Goal: Transaction & Acquisition: Obtain resource

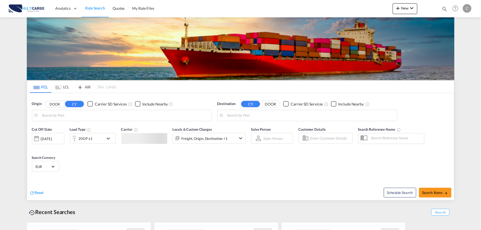
type input "Port of [GEOGRAPHIC_DATA], [GEOGRAPHIC_DATA], [GEOGRAPHIC_DATA]"
type input "Leixoes, Leixoes, PTLEI"
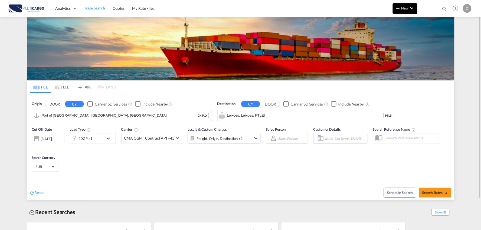
click at [399, 9] on md-icon "icon-plus 400-fg" at bounding box center [398, 8] width 6 height 6
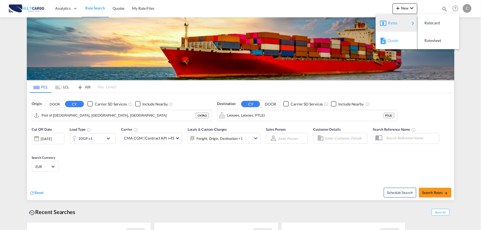
click at [394, 40] on span "Quote" at bounding box center [391, 40] width 6 height 11
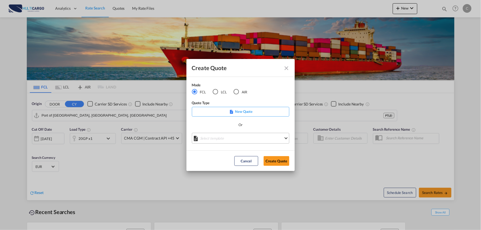
click at [232, 143] on md-select "Select template EXP EXW MERC.Nacional 09/2025 [PERSON_NAME] | [DATE] IMP DAP FC…" at bounding box center [240, 138] width 97 height 11
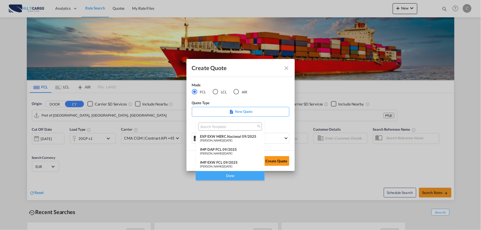
click at [229, 150] on div "IMP DAP FCL 09/2025" at bounding box center [230, 149] width 60 height 4
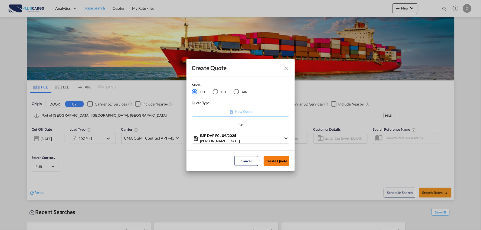
click at [274, 160] on button "Create Quote" at bounding box center [277, 161] width 26 height 10
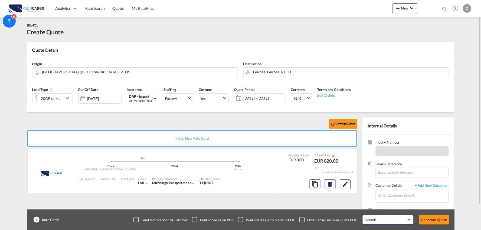
click at [303, 219] on div "Checkbox No Ink" at bounding box center [301, 219] width 5 height 5
click at [404, 194] on input "Enter Customer Details" at bounding box center [413, 195] width 70 height 12
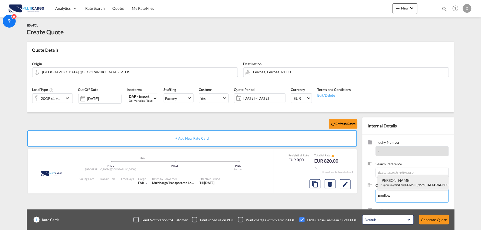
click at [395, 185] on div "[PERSON_NAME] ruipereira@ medlow [DOMAIN_NAME] | MEDLOW OPTION" at bounding box center [413, 182] width 70 height 15
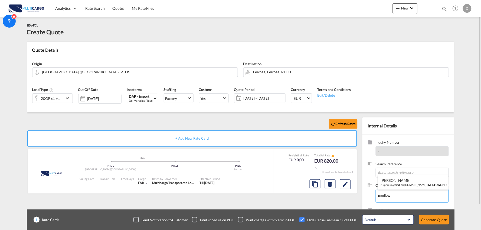
type input "MEDLOW OPTION, [PERSON_NAME], [EMAIL_ADDRESS][DOMAIN_NAME]"
drag, startPoint x: 260, startPoint y: 71, endPoint x: 264, endPoint y: 71, distance: 4.1
click at [260, 71] on input "Leixoes, Leixoes, PTLEI" at bounding box center [349, 71] width 193 height 9
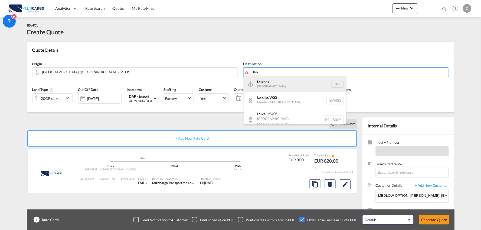
click at [266, 86] on div "Leix oes [GEOGRAPHIC_DATA] PTLEI" at bounding box center [295, 84] width 103 height 16
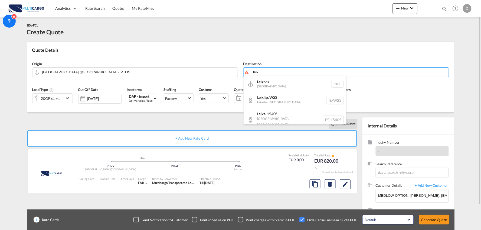
type input "Leixoes, PTLEI"
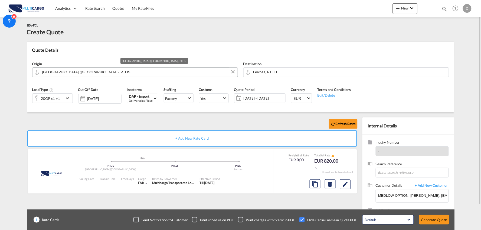
click at [100, 74] on input "[GEOGRAPHIC_DATA] ([GEOGRAPHIC_DATA]), PTLIS" at bounding box center [138, 71] width 193 height 9
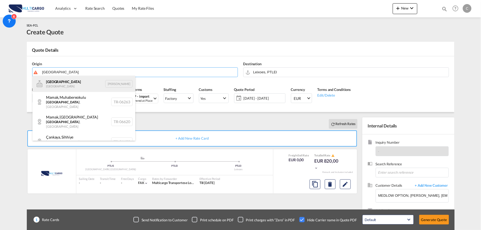
click at [64, 84] on div "Ankara Turkey [PERSON_NAME]" at bounding box center [83, 84] width 103 height 16
type input "[GEOGRAPHIC_DATA], [PERSON_NAME]"
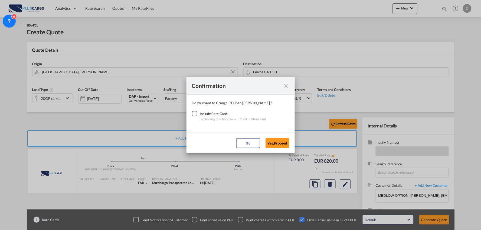
click at [197, 116] on div "Checkbox No Ink" at bounding box center [194, 113] width 5 height 5
click at [272, 141] on button "Yes,Proceed" at bounding box center [277, 143] width 24 height 10
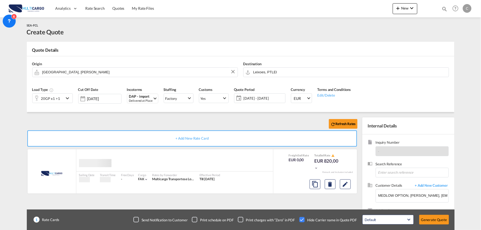
click at [155, 123] on div "Confirmation Do you want to Change PTLIS to [PERSON_NAME] ? Include Rate Cards …" at bounding box center [240, 115] width 481 height 230
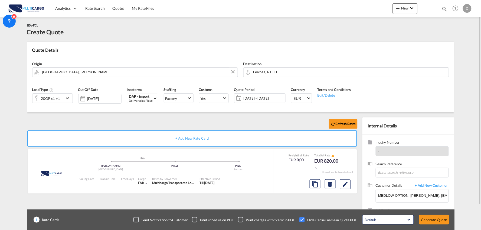
click at [61, 97] on div "20GP x1 +1" at bounding box center [47, 98] width 31 height 9
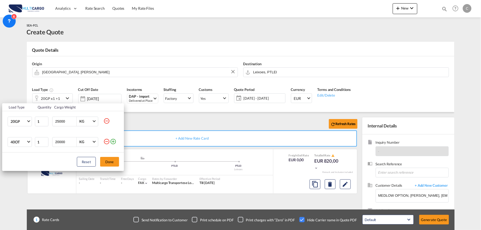
click at [106, 141] on md-icon "icon-minus-circle-outline" at bounding box center [106, 141] width 6 height 6
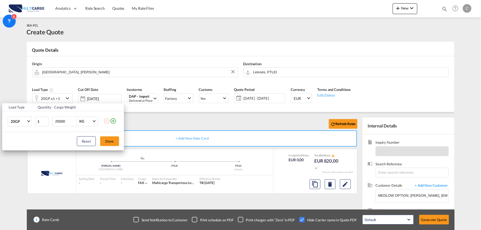
click at [408, 14] on div "Load Type Quantity Cargo Weight 20GP 20GP 40GP 40HC 45HC 20RE 40RE 40HR 20OT 40…" at bounding box center [240, 115] width 481 height 230
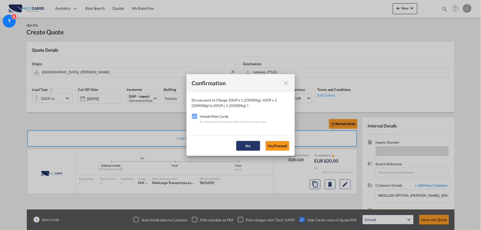
click at [253, 146] on button "No" at bounding box center [248, 146] width 24 height 10
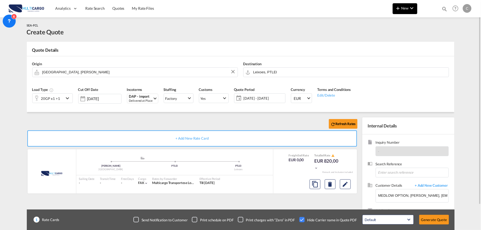
click at [407, 8] on span "New" at bounding box center [405, 8] width 20 height 4
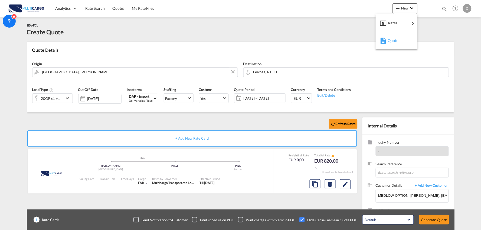
click at [394, 38] on span "Quote" at bounding box center [391, 40] width 6 height 11
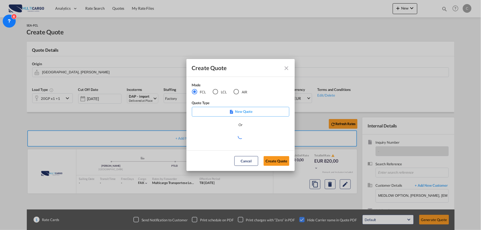
click at [214, 92] on div "LCL" at bounding box center [215, 91] width 5 height 5
click at [226, 136] on md-select "Select template EXP LCL Globelink 09/2025 [PERSON_NAME] | [DATE] EXP [GEOGRAPHI…" at bounding box center [240, 138] width 97 height 11
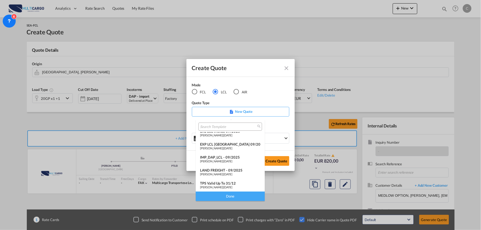
click at [222, 168] on div "LAND FREIGHT - 09/2025" at bounding box center [230, 170] width 60 height 4
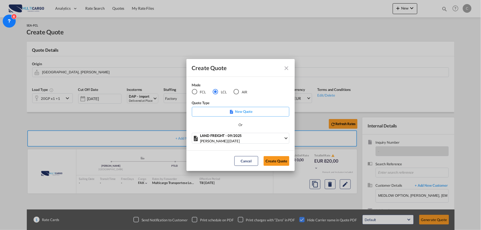
scroll to position [14, 0]
click at [279, 162] on button "Create Quote" at bounding box center [277, 161] width 26 height 10
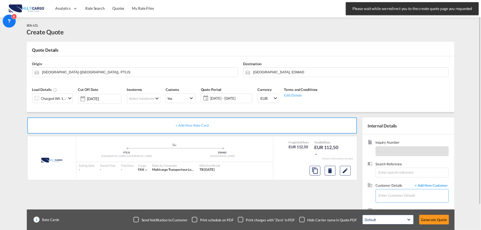
click at [413, 195] on input "Enter Customer Details" at bounding box center [413, 195] width 70 height 12
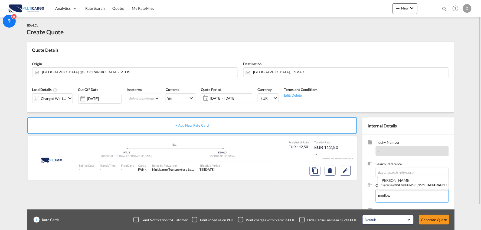
click at [397, 182] on div "[PERSON_NAME] ruipereira@ medlow [DOMAIN_NAME] | MEDLOW OPTION" at bounding box center [413, 182] width 70 height 15
type input "MEDLOW OPTION, [PERSON_NAME], [EMAIL_ADDRESS][DOMAIN_NAME]"
click at [305, 218] on div "Checkbox No Ink" at bounding box center [301, 219] width 5 height 5
click at [294, 197] on div "+ Add New Rate Card MultiCargo added by you .a{fill:#aaa8ad;} .a{fill:#aaa8ad;}…" at bounding box center [193, 173] width 333 height 113
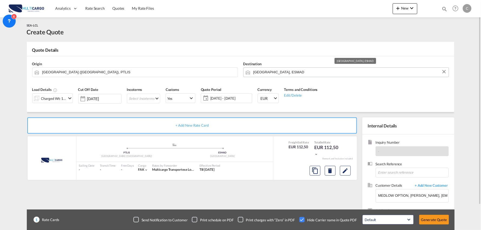
click at [270, 75] on input "[GEOGRAPHIC_DATA], ESMAD" at bounding box center [349, 71] width 193 height 9
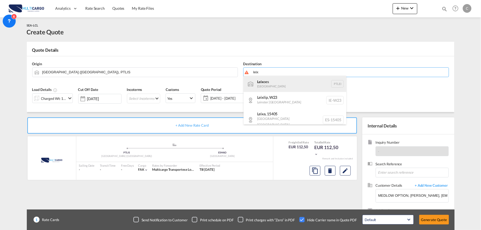
click at [263, 85] on div "Leix oes [GEOGRAPHIC_DATA] PTLEI" at bounding box center [295, 84] width 103 height 16
type input "Leixoes, PTLEI"
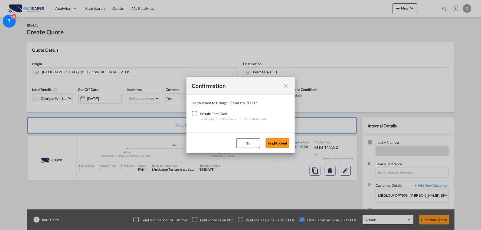
click at [194, 111] on div "Checkbox No Ink" at bounding box center [194, 113] width 5 height 5
click at [283, 143] on button "Yes,Proceed" at bounding box center [277, 143] width 24 height 10
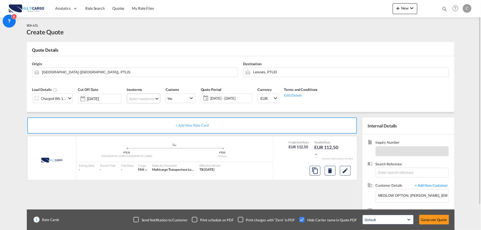
click at [134, 99] on md-select "Select Incoterms FCA - import Free Carrier FCA - export Free Carrier DAP - impo…" at bounding box center [143, 99] width 33 height 10
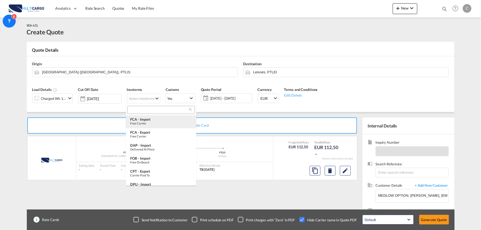
type md-option "[object Object]"
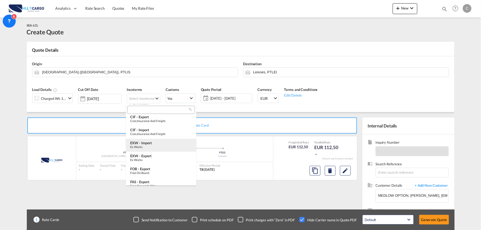
type md-option "[object Object]"
click at [142, 109] on input "search" at bounding box center [159, 109] width 60 height 5
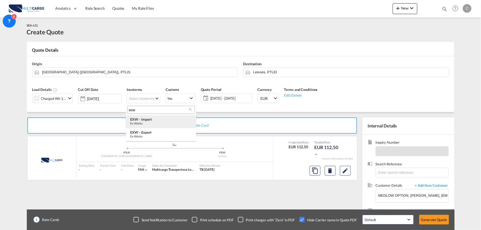
type input "exw"
click at [146, 122] on div "Ex Works" at bounding box center [161, 124] width 62 height 4
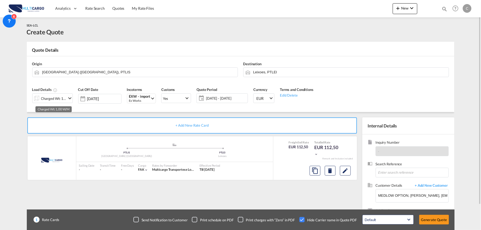
click at [57, 96] on div "Charged Wt: 1,00 W/M" at bounding box center [53, 99] width 25 height 8
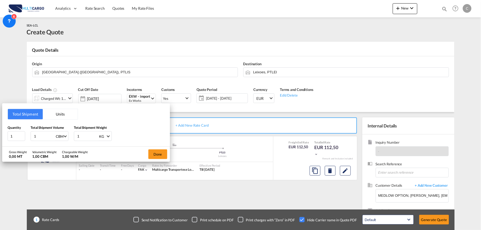
drag, startPoint x: 82, startPoint y: 134, endPoint x: 56, endPoint y: 135, distance: 25.4
click at [74, 134] on div "1 KG KG LB" at bounding box center [93, 136] width 38 height 10
type input "220"
drag, startPoint x: 44, startPoint y: 134, endPoint x: 22, endPoint y: 134, distance: 22.2
click at [22, 134] on div "Quantity 1 Total Shipment Volume 1 CBM CBM CFT Total Shipment Weight 220 KG KG …" at bounding box center [86, 133] width 157 height 16
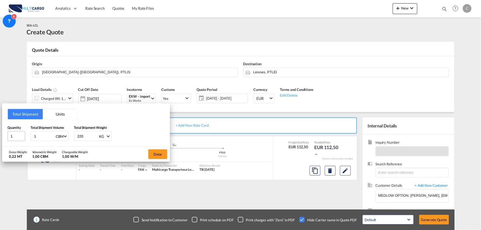
type input "2"
type input "2.56"
click at [159, 153] on button "Done" at bounding box center [157, 154] width 19 height 10
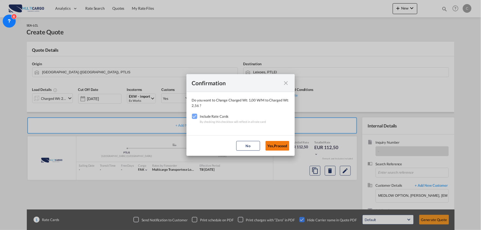
click at [281, 147] on button "Yes,Proceed" at bounding box center [277, 146] width 24 height 10
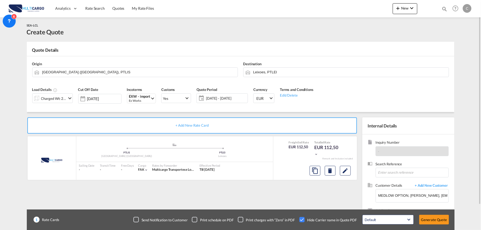
click at [290, 195] on div "+ Add New Rate Card MultiCargo added by you .a{fill:#aaa8ad;} .a{fill:#aaa8ad;}…" at bounding box center [193, 173] width 333 height 113
click at [99, 74] on input "[GEOGRAPHIC_DATA] ([GEOGRAPHIC_DATA]), PTLIS" at bounding box center [138, 71] width 193 height 9
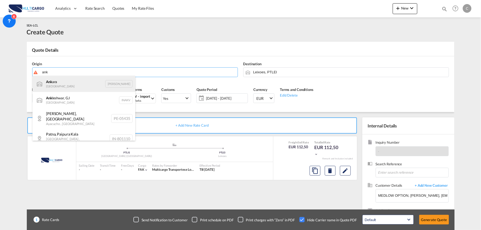
click at [57, 87] on div "Ank ara Turkey [PERSON_NAME]" at bounding box center [83, 84] width 103 height 16
type input "[GEOGRAPHIC_DATA], [PERSON_NAME]"
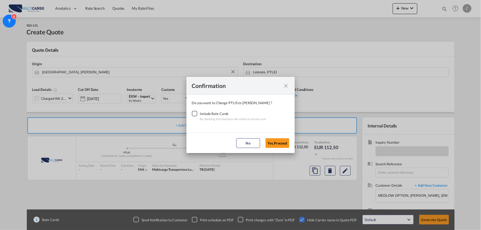
click at [195, 111] on div "Checkbox No Ink" at bounding box center [194, 113] width 5 height 5
click at [273, 140] on button "Yes,Proceed" at bounding box center [277, 143] width 24 height 10
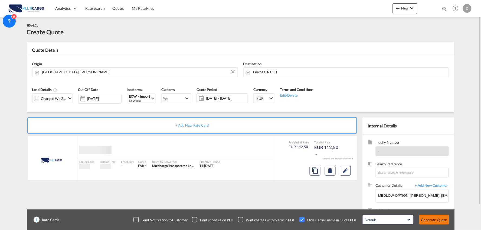
click at [438, 220] on button "Generate Quote" at bounding box center [434, 220] width 30 height 10
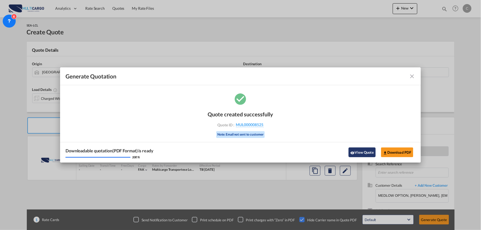
click at [366, 156] on button "View Quote" at bounding box center [362, 152] width 27 height 10
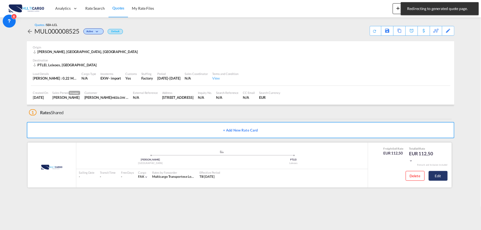
click at [438, 178] on button "Edit" at bounding box center [438, 176] width 19 height 10
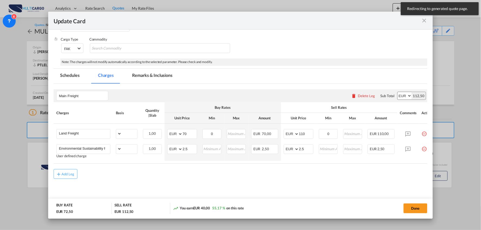
select select "per_shipment"
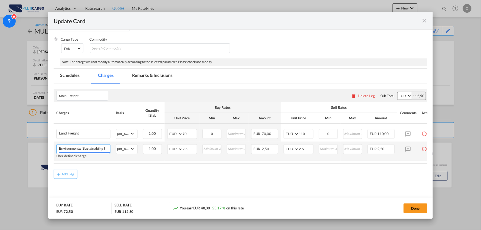
click at [73, 151] on md-autocomplete-wrap "Environmental Sustainability Fee" at bounding box center [84, 149] width 51 height 8
click at [73, 152] on div "Update CardPort of ..." at bounding box center [84, 152] width 51 height 1
click at [74, 147] on input "Environmental Sustainability Fee" at bounding box center [84, 149] width 51 height 8
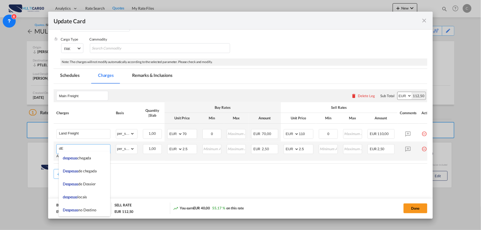
type input "d"
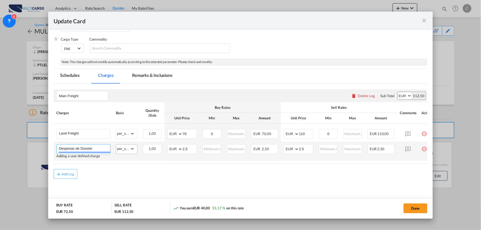
type input "Despesas de Dossier"
click at [123, 147] on select "gross_weight volumetric_weight per_shipment per_bl per_km per_hawb per_kg flat …" at bounding box center [125, 149] width 18 height 9
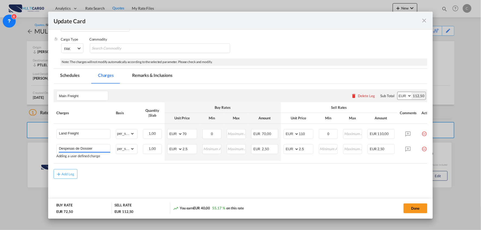
drag, startPoint x: 202, startPoint y: 202, endPoint x: 224, endPoint y: 179, distance: 32.2
click at [202, 203] on div "You earn EUR 40,00 55,17 % on this rate" at bounding box center [228, 208] width 111 height 11
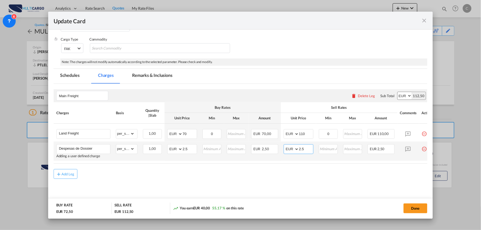
click at [303, 146] on input "2.5" at bounding box center [306, 149] width 14 height 8
drag, startPoint x: 287, startPoint y: 150, endPoint x: 256, endPoint y: 150, distance: 30.9
click at [262, 150] on tr "Despesas de Dossier Adding a user defined charge Please Enter Already Exists gr…" at bounding box center [245, 151] width 383 height 19
type input "75"
drag, startPoint x: 189, startPoint y: 149, endPoint x: 106, endPoint y: 150, distance: 83.4
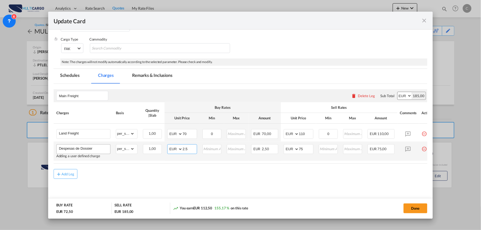
click at [120, 151] on tr "Despesas de Dossier Adding a user defined charge Please Enter Already Exists gr…" at bounding box center [245, 151] width 383 height 19
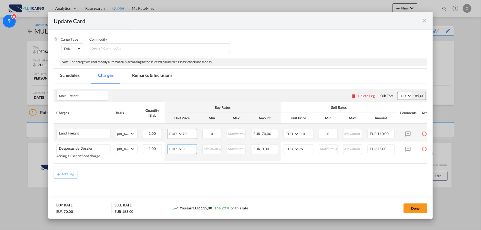
type input "0"
drag, startPoint x: 190, startPoint y: 132, endPoint x: 158, endPoint y: 132, distance: 31.7
click at [164, 132] on tr "Land Freight Please Enter Already Exists gross_weight volumetric_weight per_shi…" at bounding box center [245, 133] width 383 height 18
drag, startPoint x: 306, startPoint y: 133, endPoint x: 274, endPoint y: 137, distance: 32.8
click at [274, 137] on tr "Land Freight Please Enter Already Exists gross_weight volumetric_weight per_shi…" at bounding box center [245, 133] width 383 height 18
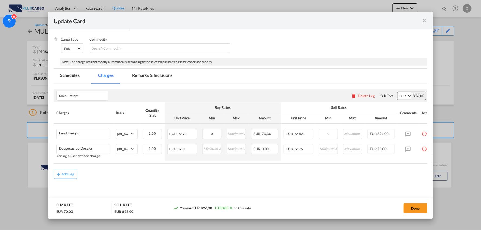
click at [336, 178] on div "Add Leg" at bounding box center [241, 174] width 374 height 10
drag, startPoint x: 307, startPoint y: 134, endPoint x: 286, endPoint y: 134, distance: 21.1
click at [287, 134] on md-input-container "AED AFN ALL AMD ANG AOA ARS AUD AWG AZN BAM BBD BDT BGN BHD BIF BMD BND [PERSON…" at bounding box center [299, 134] width 30 height 10
click at [308, 134] on input "821" at bounding box center [306, 133] width 14 height 8
drag, startPoint x: 302, startPoint y: 134, endPoint x: 253, endPoint y: 129, distance: 49.0
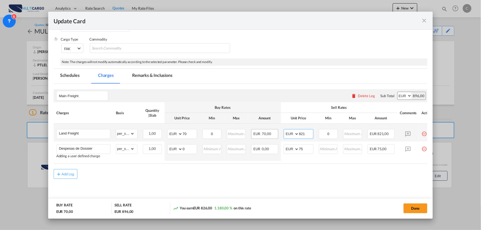
click at [256, 134] on tr "Land Freight Please Enter Already Exists gross_weight volumetric_weight per_shi…" at bounding box center [245, 133] width 383 height 18
type input "771"
click at [328, 193] on md-content "Main Freight Please enter leg name Leg Name Already Exists Delete Leg Sub Total…" at bounding box center [241, 144] width 374 height 121
click at [411, 206] on button "Done" at bounding box center [416, 209] width 24 height 10
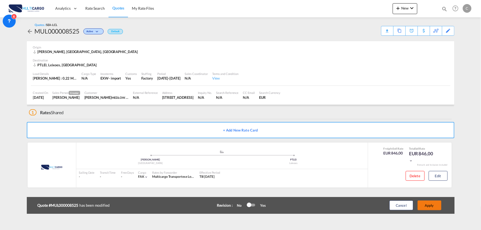
click at [435, 206] on button "Apply" at bounding box center [430, 206] width 24 height 10
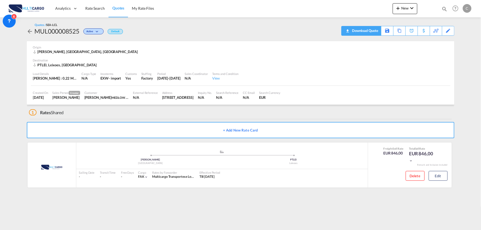
click at [369, 31] on div "Download Quote" at bounding box center [365, 30] width 28 height 9
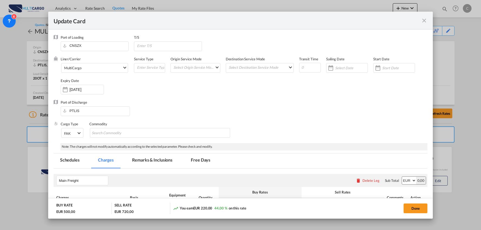
select select "per_document"
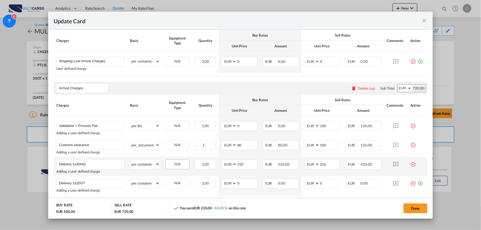
scroll to position [191, 0]
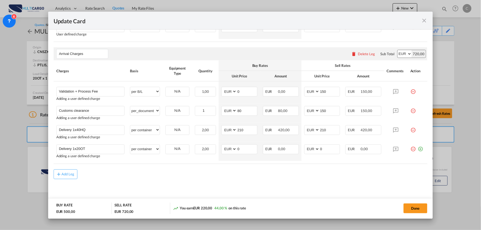
click at [201, 180] on md-content "Main Freight Please enter leg name Leg Name Already Exists Delete Leg Sub Total…" at bounding box center [241, 91] width 374 height 228
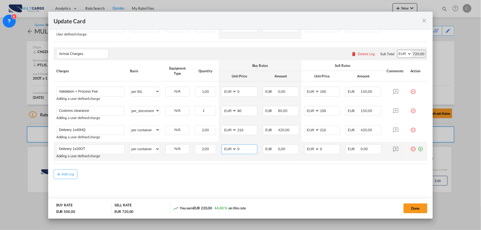
drag, startPoint x: 241, startPoint y: 150, endPoint x: 225, endPoint y: 150, distance: 16.5
click at [225, 150] on md-input-container "AED AFN ALL AMD ANG AOA ARS AUD AWG AZN BAM BBD BDT BGN BHD BIF BMD BND BOB BRL…" at bounding box center [239, 150] width 36 height 10
drag, startPoint x: 318, startPoint y: 150, endPoint x: 284, endPoint y: 150, distance: 34.1
click at [284, 150] on tr "Delivery 1x20OT Please Enter User Defined Charges Cannot Be Published Adding a …" at bounding box center [241, 151] width 374 height 19
type input "462"
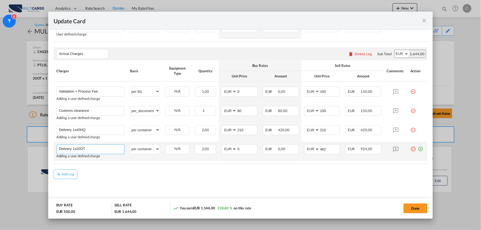
click at [98, 146] on input "Delivery 1x20OT" at bounding box center [91, 149] width 65 height 8
type input "Delivery 1x20OT (Fuel Surcharge Included)"
drag, startPoint x: 323, startPoint y: 148, endPoint x: 293, endPoint y: 146, distance: 30.4
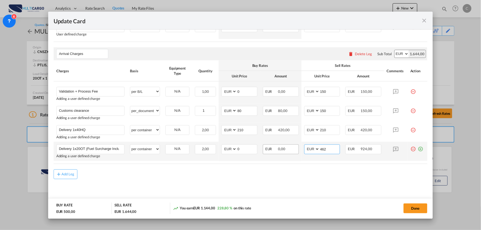
click at [294, 148] on tr "Delivery 1x20OT (Fuel Surcharge Included) Please Enter User Defined Charges Can…" at bounding box center [241, 151] width 374 height 19
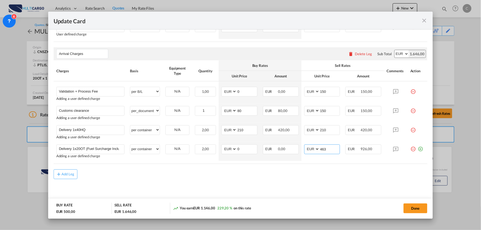
type input "463"
drag, startPoint x: 228, startPoint y: 187, endPoint x: 126, endPoint y: 166, distance: 103.3
click at [227, 187] on md-content "Main Freight Please enter leg name Leg Name Already Exists Delete Leg Sub Total…" at bounding box center [241, 91] width 374 height 228
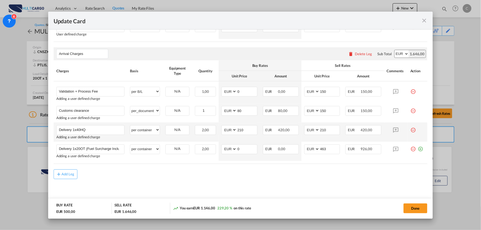
click at [410, 129] on md-icon "icon-minus-circle-outline red-400-fg" at bounding box center [412, 127] width 5 height 5
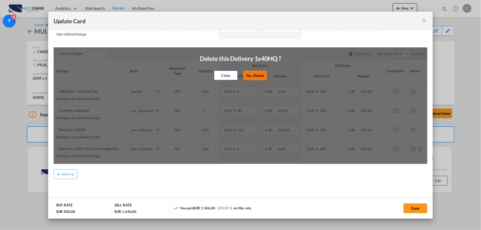
click at [256, 77] on button "Yes, Delete" at bounding box center [255, 76] width 24 height 10
type input "Delivery 1x20OT (Fuel Surcharge Included)"
type input "0"
type input "463"
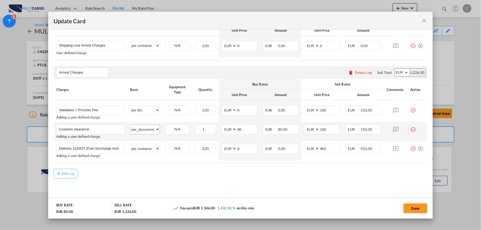
scroll to position [172, 0]
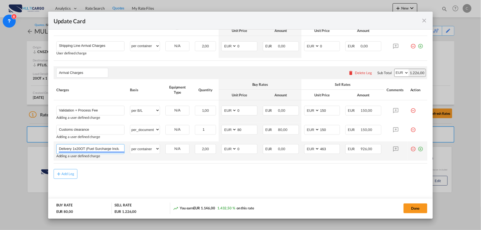
click at [74, 149] on input "Delivery 1x20OT (Fuel Surcharge Included)" at bounding box center [91, 149] width 65 height 8
drag, startPoint x: 73, startPoint y: 148, endPoint x: 247, endPoint y: 143, distance: 173.5
click at [247, 143] on tr "Delivery 1x20OT (Fuel Surcharge Included) Please Enter User Defined Charges Can…" at bounding box center [241, 151] width 374 height 19
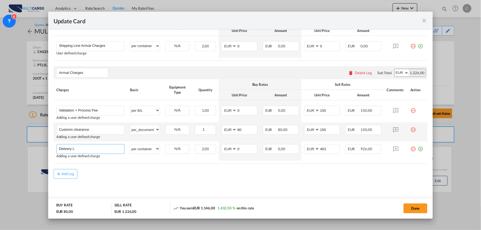
scroll to position [0, 0]
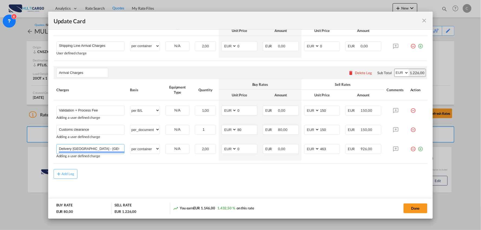
type input "Delivery Lisboa - Leiria"
drag, startPoint x: 194, startPoint y: 183, endPoint x: 250, endPoint y: 176, distance: 56.0
click at [195, 183] on md-content "Main Freight Please enter leg name Leg Name Already Exists Delete Leg Sub Total…" at bounding box center [241, 100] width 374 height 209
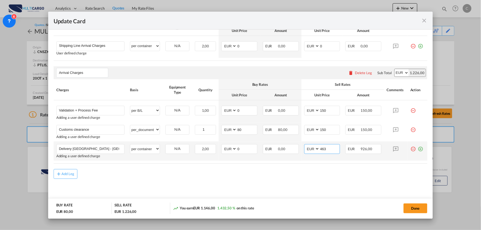
click at [330, 149] on input "463" at bounding box center [330, 149] width 20 height 8
drag, startPoint x: 331, startPoint y: 150, endPoint x: 299, endPoint y: 150, distance: 31.4
click at [301, 150] on td "AED AFN ALL AMD ANG AOA ARS AUD AWG AZN BAM BBD BDT BGN BHD BIF BMD BND BOB BRL…" at bounding box center [321, 151] width 41 height 19
type input "468"
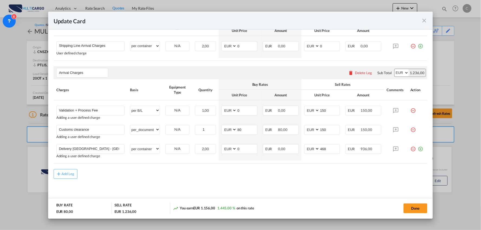
drag, startPoint x: 251, startPoint y: 172, endPoint x: 162, endPoint y: 155, distance: 91.0
click at [250, 172] on div "Add Leg" at bounding box center [241, 174] width 374 height 10
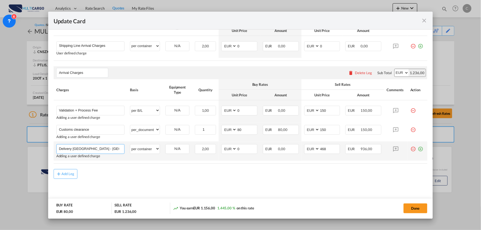
click at [104, 151] on input "Delivery Lisboa - Leiria" at bounding box center [91, 149] width 65 height 8
type input "Delivery Lisboa - Leiria ( Fuel Surcharge Included)"
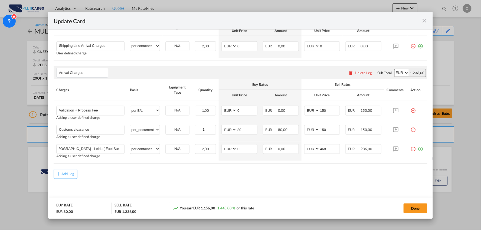
click at [174, 171] on div "Add Leg" at bounding box center [241, 174] width 374 height 10
drag, startPoint x: 130, startPoint y: 173, endPoint x: 98, endPoint y: 160, distance: 35.0
click at [130, 174] on div "Add Leg" at bounding box center [241, 174] width 374 height 10
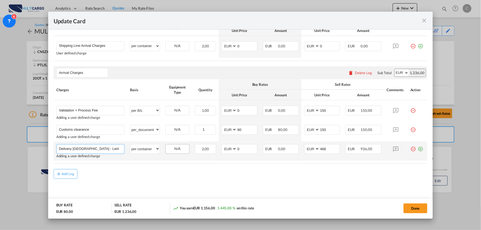
scroll to position [0, 18]
drag, startPoint x: 87, startPoint y: 148, endPoint x: 178, endPoint y: 148, distance: 91.2
click at [180, 148] on tr "Delivery Lisboa - Leiria ( Fuel Surcharge Included) Please Enter User Defined C…" at bounding box center [241, 151] width 374 height 19
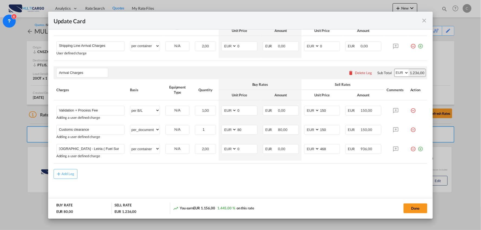
click at [131, 165] on rate-modification "Main Freight Please enter leg name Leg Name Already Exists Delete Leg Sub Total…" at bounding box center [241, 87] width 374 height 183
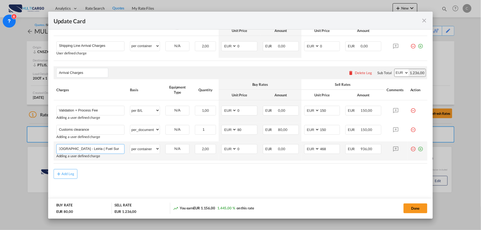
drag, startPoint x: 113, startPoint y: 146, endPoint x: 175, endPoint y: 157, distance: 63.1
click at [197, 153] on tr "Delivery Lisboa - Leiria ( Fuel Surcharge Included) Please Enter User Defined C…" at bounding box center [241, 151] width 374 height 19
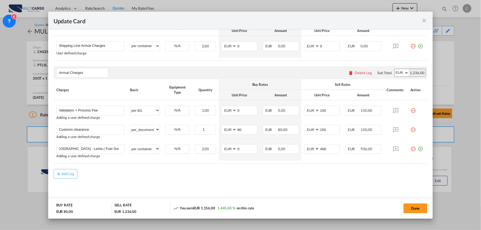
click at [132, 171] on div "Add Leg" at bounding box center [241, 174] width 374 height 10
click at [412, 206] on button "Done" at bounding box center [416, 209] width 24 height 10
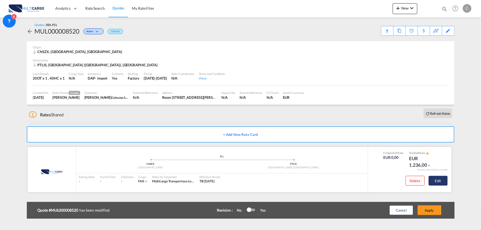
click at [439, 182] on button "Edit" at bounding box center [438, 181] width 19 height 10
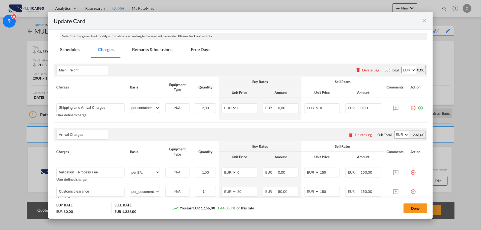
scroll to position [60, 0]
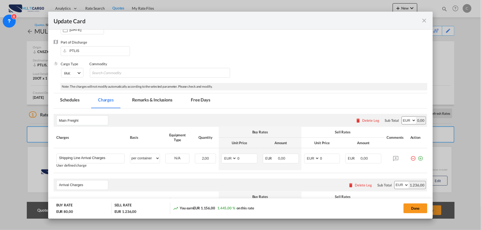
click at [150, 97] on md-tab-item "Remarks & Inclusions" at bounding box center [152, 100] width 53 height 15
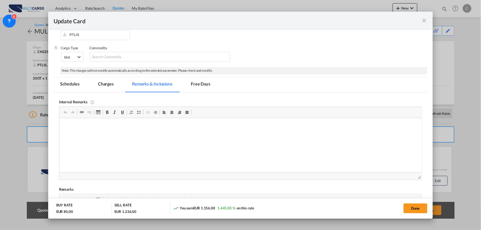
scroll to position [136, 0]
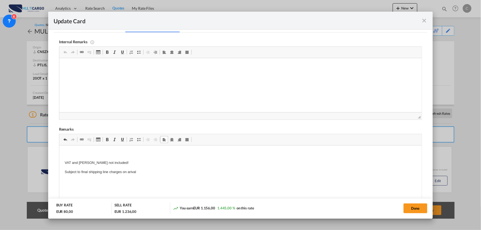
click at [66, 154] on p "Editor de texto enriquecido, editor5" at bounding box center [240, 154] width 352 height 6
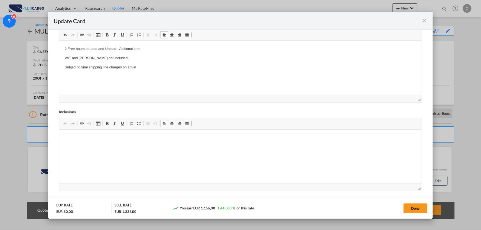
click at [155, 51] on p "2 Free hours to Load and Unload - Aditional time" at bounding box center [240, 49] width 352 height 6
click at [414, 208] on button "Done" at bounding box center [416, 209] width 24 height 10
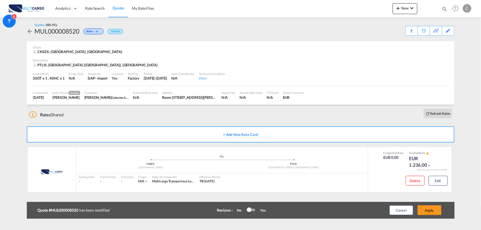
click at [431, 219] on md-content "Analytics Reports Dashboard Rate Search Quotes My Rate Files New Quotes" at bounding box center [240, 115] width 481 height 230
click at [432, 213] on button "Apply" at bounding box center [430, 210] width 24 height 10
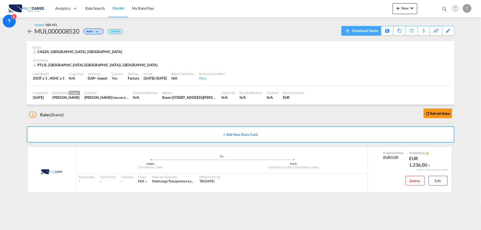
click at [371, 30] on div "Download Quote" at bounding box center [365, 30] width 28 height 9
click at [137, 117] on div "1 Rates Shared Refresh Rates" at bounding box center [241, 113] width 425 height 17
click at [112, 112] on div "1 Rates Shared Refresh Rates" at bounding box center [241, 113] width 425 height 17
click at [328, 118] on div "1 Rates Shared Refresh Rates" at bounding box center [241, 113] width 425 height 17
click at [109, 115] on div "1 Rates Shared Refresh Rates" at bounding box center [241, 113] width 425 height 17
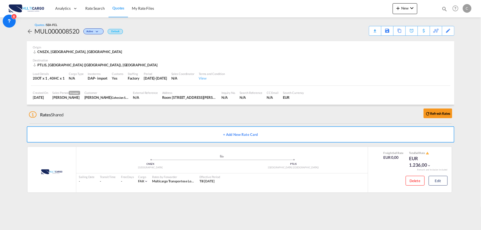
click at [7, 84] on md-content "Analytics Reports Dashboard Rate Search Quotes My Rate Files New Rates Ratecard" at bounding box center [240, 115] width 481 height 230
click at [140, 120] on div "1 Rates Shared Refresh Rates" at bounding box center [241, 113] width 425 height 17
click at [121, 112] on div "1 Rates Shared Refresh Rates" at bounding box center [241, 113] width 425 height 17
click at [122, 113] on div "1 Rates Shared Refresh Rates" at bounding box center [241, 113] width 425 height 17
click at [120, 112] on div "1 Rates Shared Refresh Rates" at bounding box center [241, 113] width 425 height 17
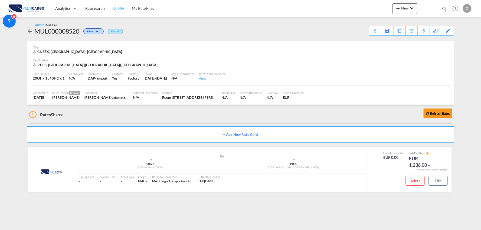
click at [77, 117] on div "1 Rates Shared Refresh Rates" at bounding box center [241, 113] width 425 height 17
click at [136, 117] on div "1 Rates Shared Refresh Rates" at bounding box center [241, 113] width 425 height 17
click at [135, 117] on div "1 Rates Shared Refresh Rates" at bounding box center [241, 113] width 425 height 17
click at [353, 210] on md-content "Analytics Reports Dashboard Rate Search Quotes My Rate Files New Rates Ratecard" at bounding box center [240, 115] width 481 height 230
